Goal: Information Seeking & Learning: Learn about a topic

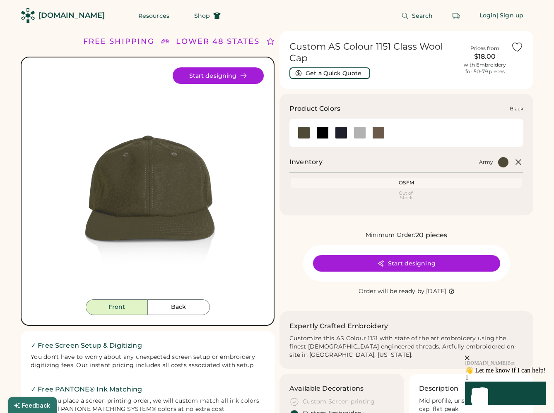
click at [319, 134] on div at bounding box center [322, 133] width 12 height 12
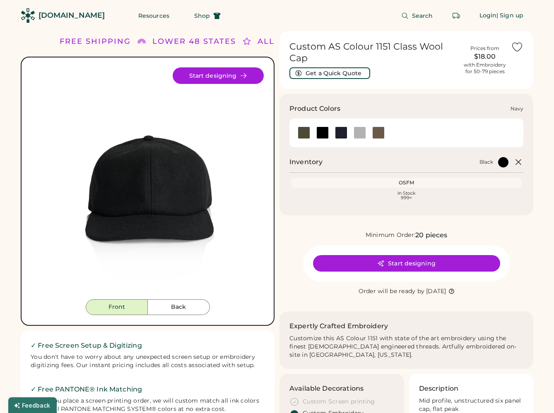
click at [338, 136] on div at bounding box center [341, 133] width 12 height 12
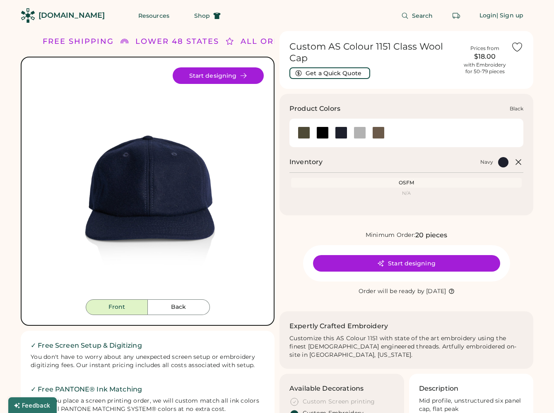
click at [325, 132] on div at bounding box center [322, 133] width 12 height 12
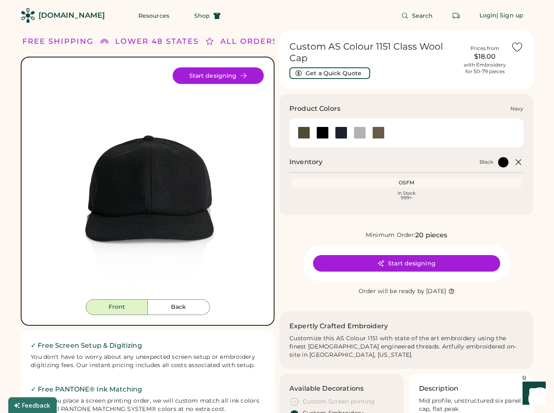
click at [342, 134] on div at bounding box center [341, 133] width 12 height 12
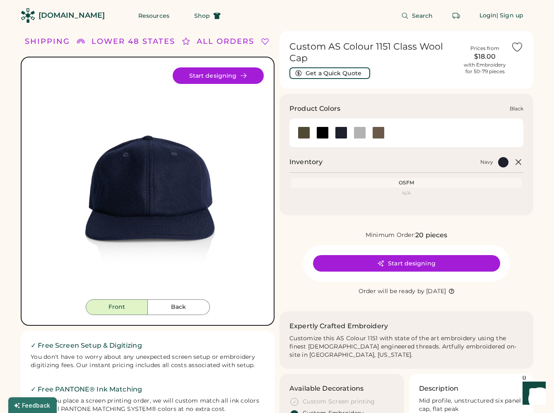
click at [324, 135] on div at bounding box center [322, 133] width 12 height 12
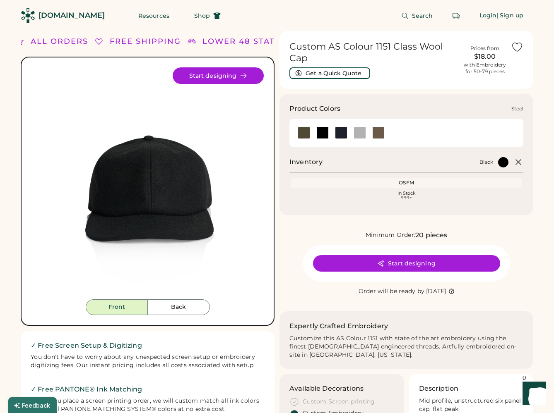
click at [358, 133] on div at bounding box center [359, 133] width 12 height 12
click at [364, 131] on div at bounding box center [359, 133] width 12 height 12
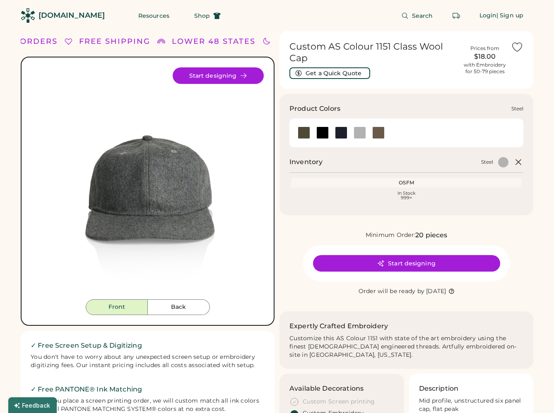
click at [360, 130] on div at bounding box center [359, 133] width 12 height 12
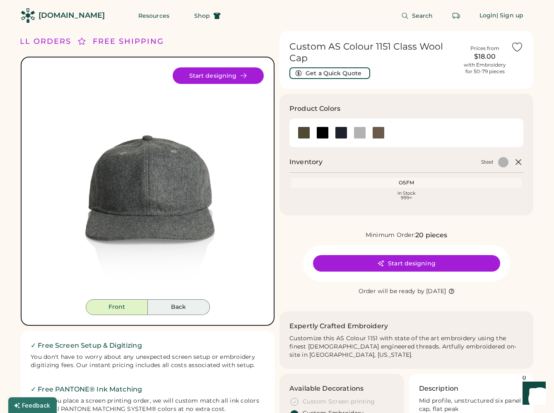
click at [175, 309] on button "Back" at bounding box center [179, 308] width 62 height 16
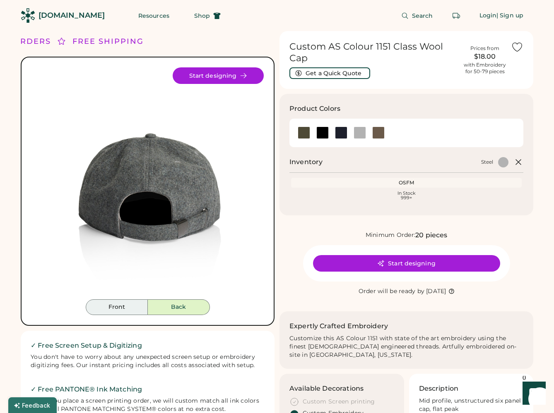
click at [128, 310] on button "Front" at bounding box center [117, 308] width 62 height 16
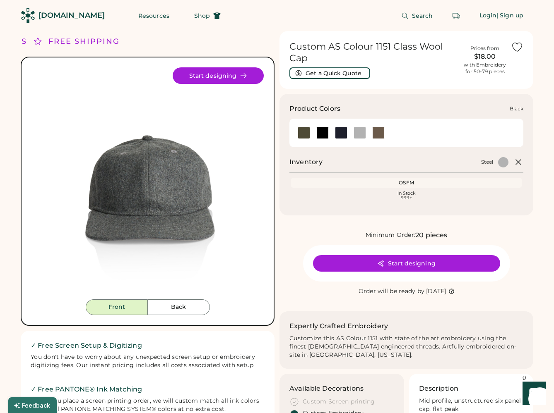
click at [322, 134] on div at bounding box center [322, 133] width 12 height 12
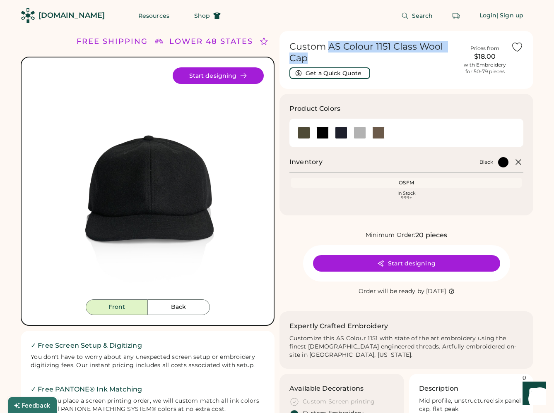
drag, startPoint x: 329, startPoint y: 47, endPoint x: 331, endPoint y: 61, distance: 13.7
click at [331, 61] on h1 "Custom AS Colour 1151 Class Wool Cap" at bounding box center [373, 52] width 169 height 23
copy h1 "AS Colour 1151 Class Wool Cap"
